Goal: Check status: Check status

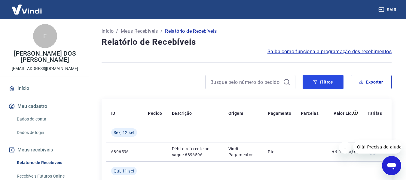
click at [319, 80] on button "Filtros" at bounding box center [323, 82] width 41 height 14
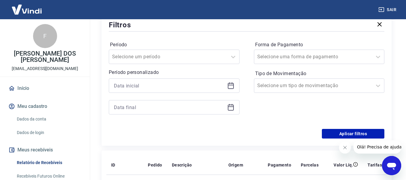
scroll to position [90, 0]
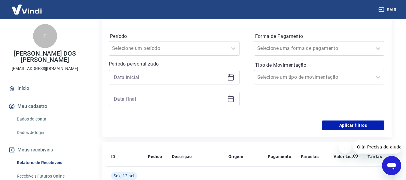
click at [227, 78] on icon at bounding box center [230, 77] width 7 height 7
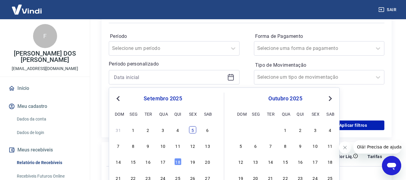
click at [194, 133] on div "5" at bounding box center [192, 129] width 7 height 7
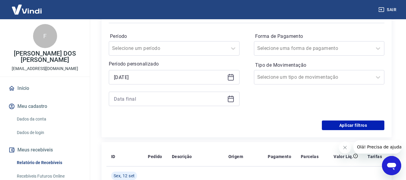
type input "[DATE]"
click at [233, 100] on icon at bounding box center [230, 98] width 7 height 7
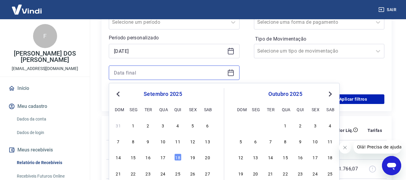
scroll to position [150, 0]
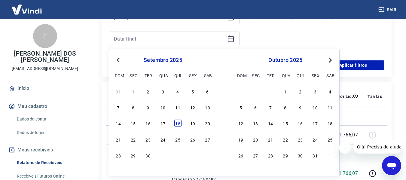
click at [175, 123] on div "18" at bounding box center [177, 123] width 7 height 7
type input "[DATE]"
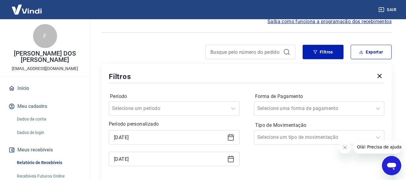
scroll to position [90, 0]
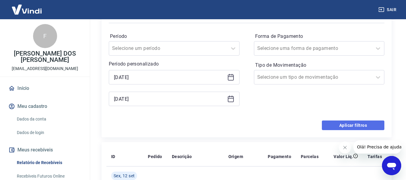
click at [346, 126] on button "Aplicar filtros" at bounding box center [353, 125] width 62 height 10
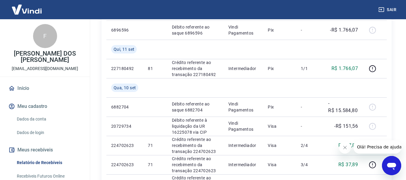
scroll to position [120, 0]
